Goal: Check status: Check status

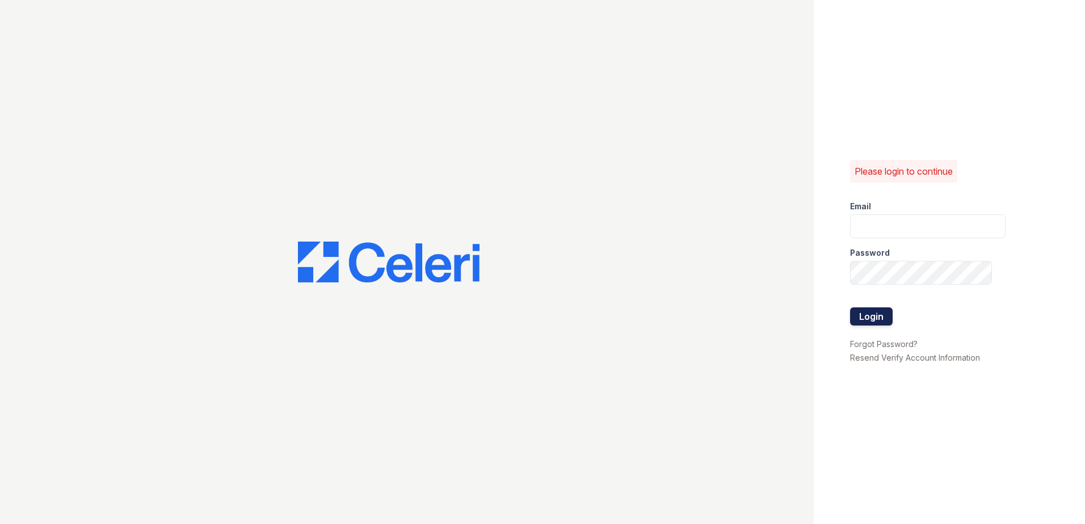
type input "renewchesapeake@trinity-pm.com"
click at [862, 321] on button "Login" at bounding box center [871, 317] width 43 height 18
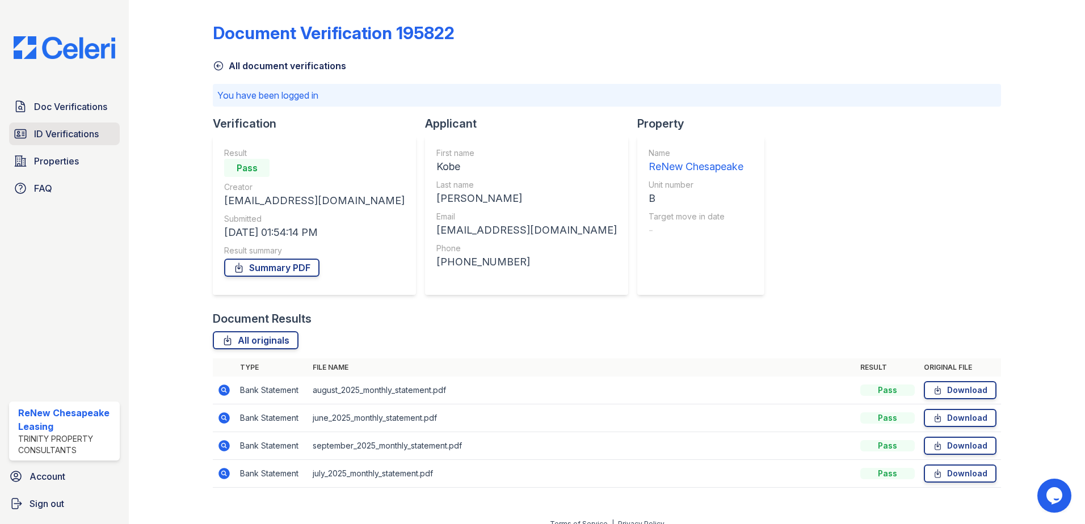
click at [49, 137] on span "ID Verifications" at bounding box center [66, 134] width 65 height 14
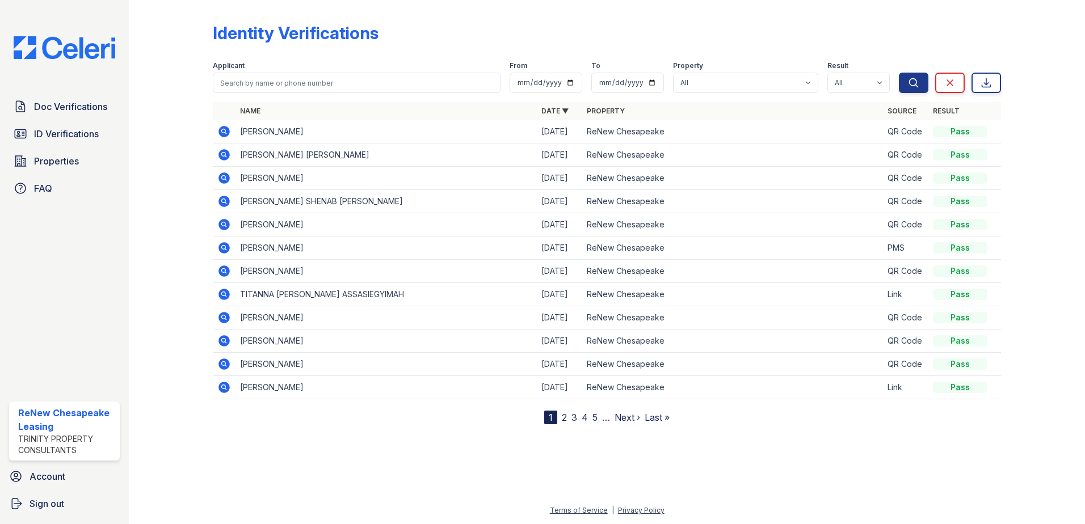
click at [563, 419] on link "2" at bounding box center [564, 417] width 5 height 11
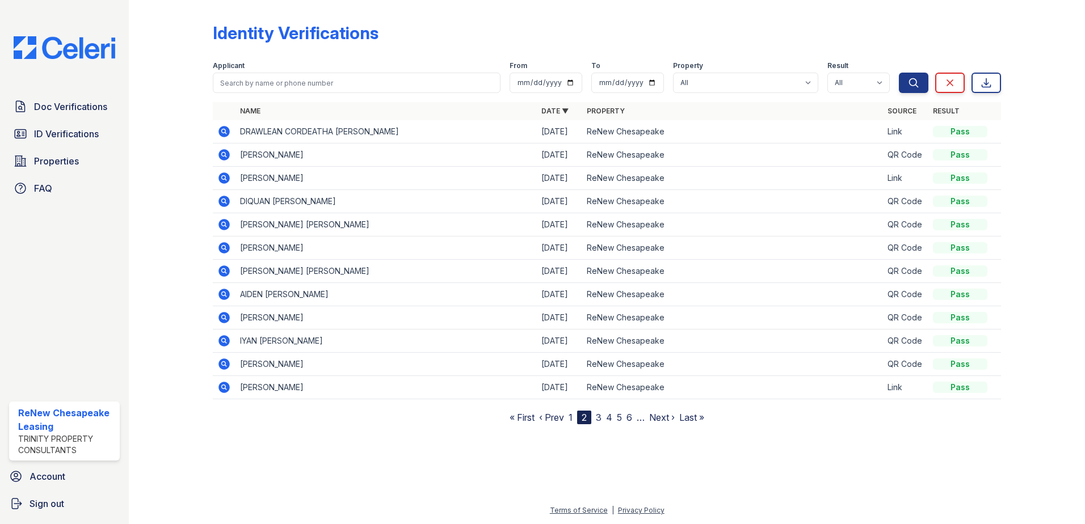
click at [224, 158] on icon at bounding box center [223, 154] width 11 height 11
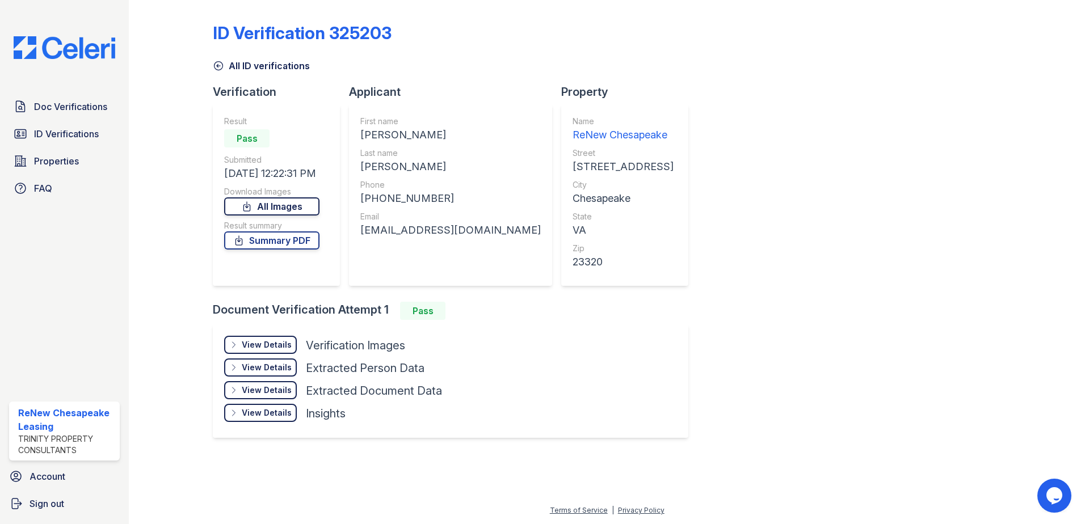
click at [280, 210] on link "All Images" at bounding box center [271, 206] width 95 height 18
click at [304, 242] on link "Summary PDF" at bounding box center [271, 241] width 95 height 18
